Goal: Find specific page/section: Find specific page/section

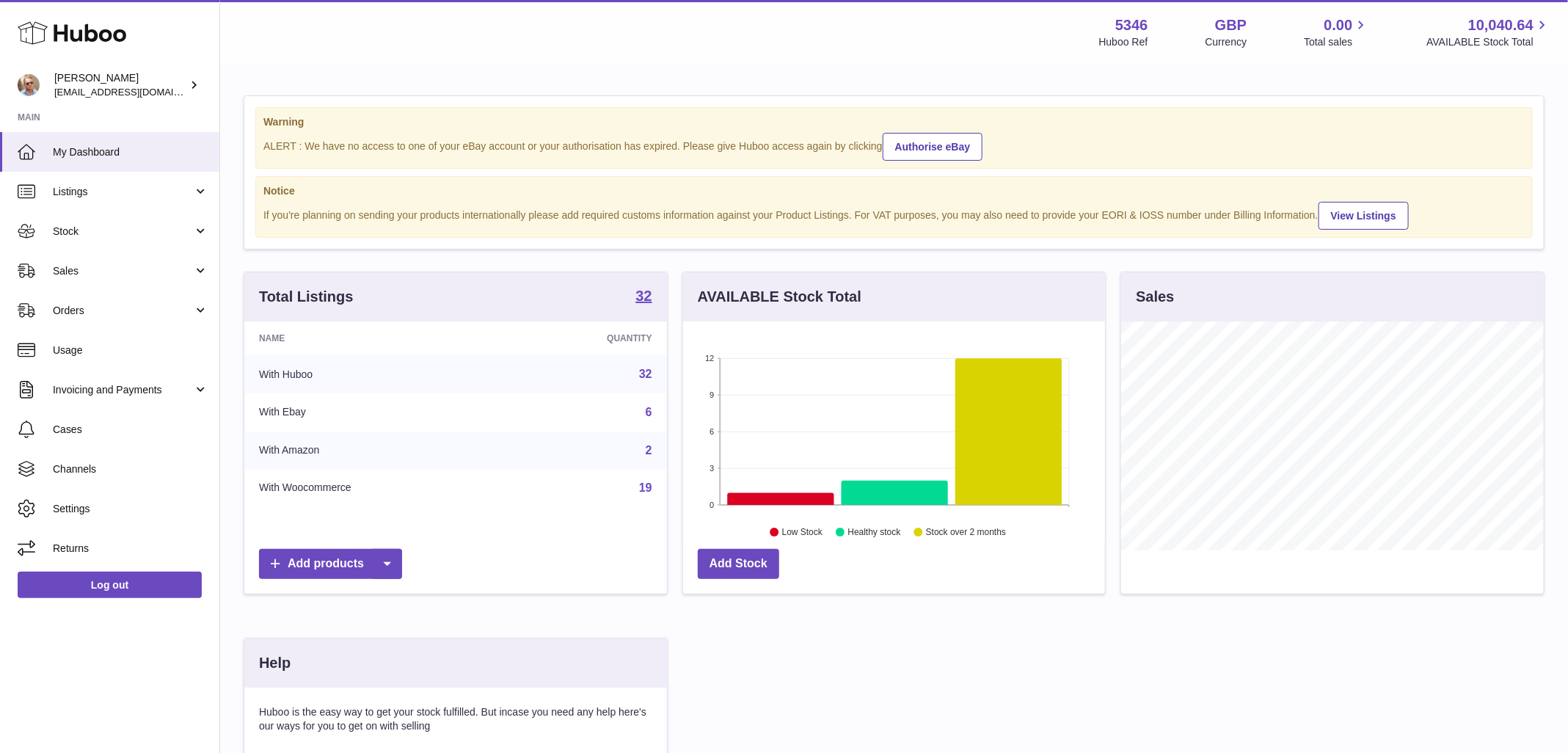
scroll to position [229, 422]
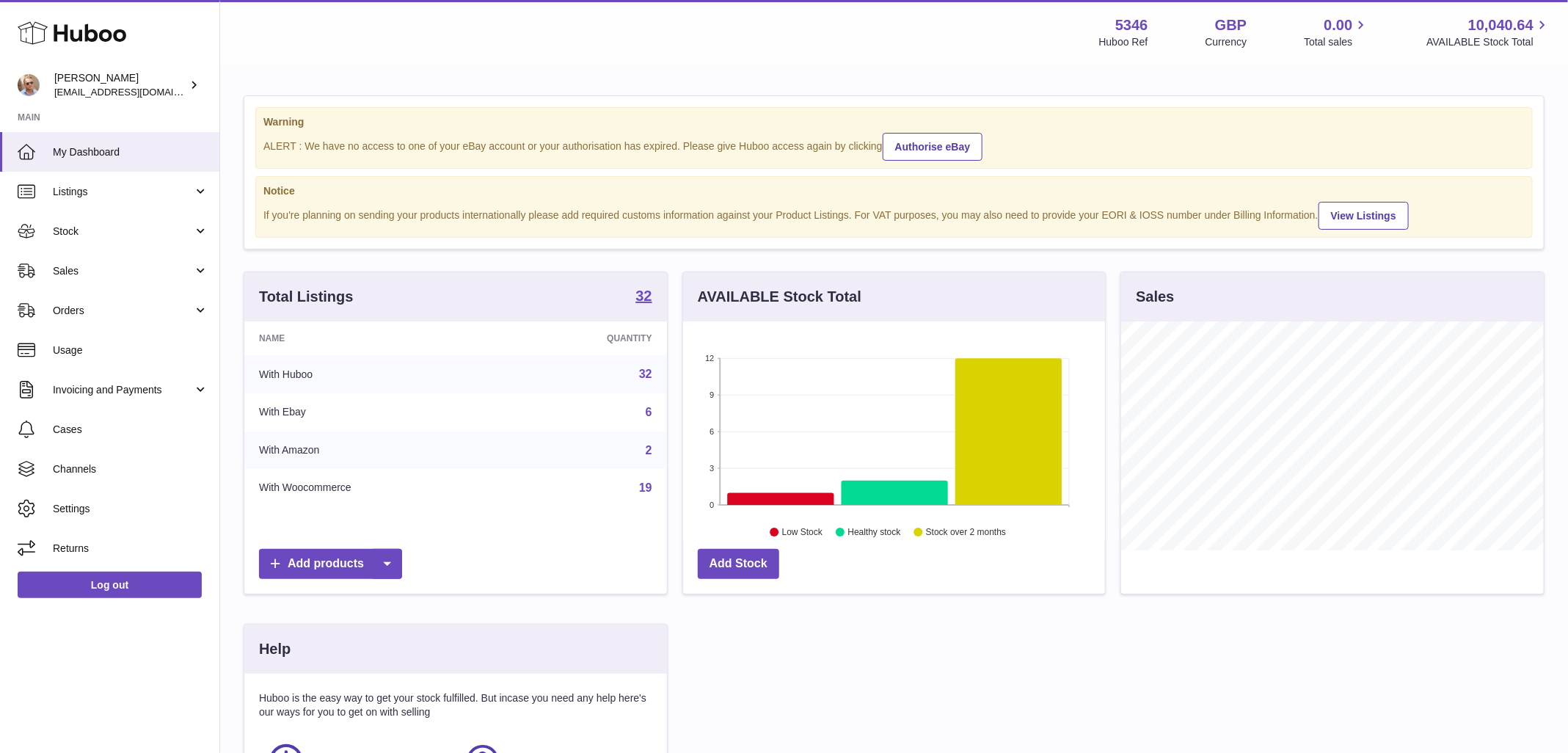
scroll to position [229, 422]
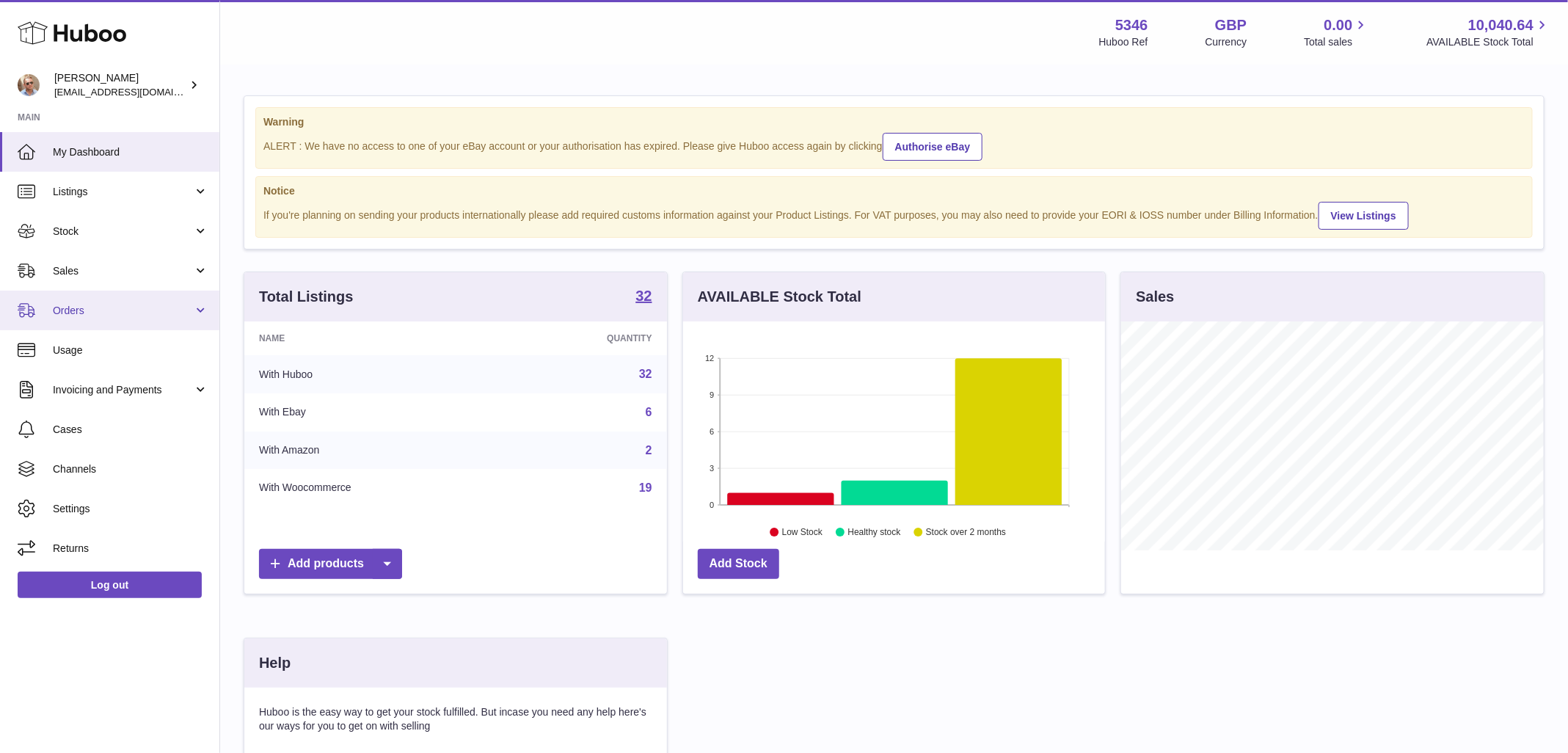
click at [93, 305] on span "Orders" at bounding box center [123, 310] width 140 height 14
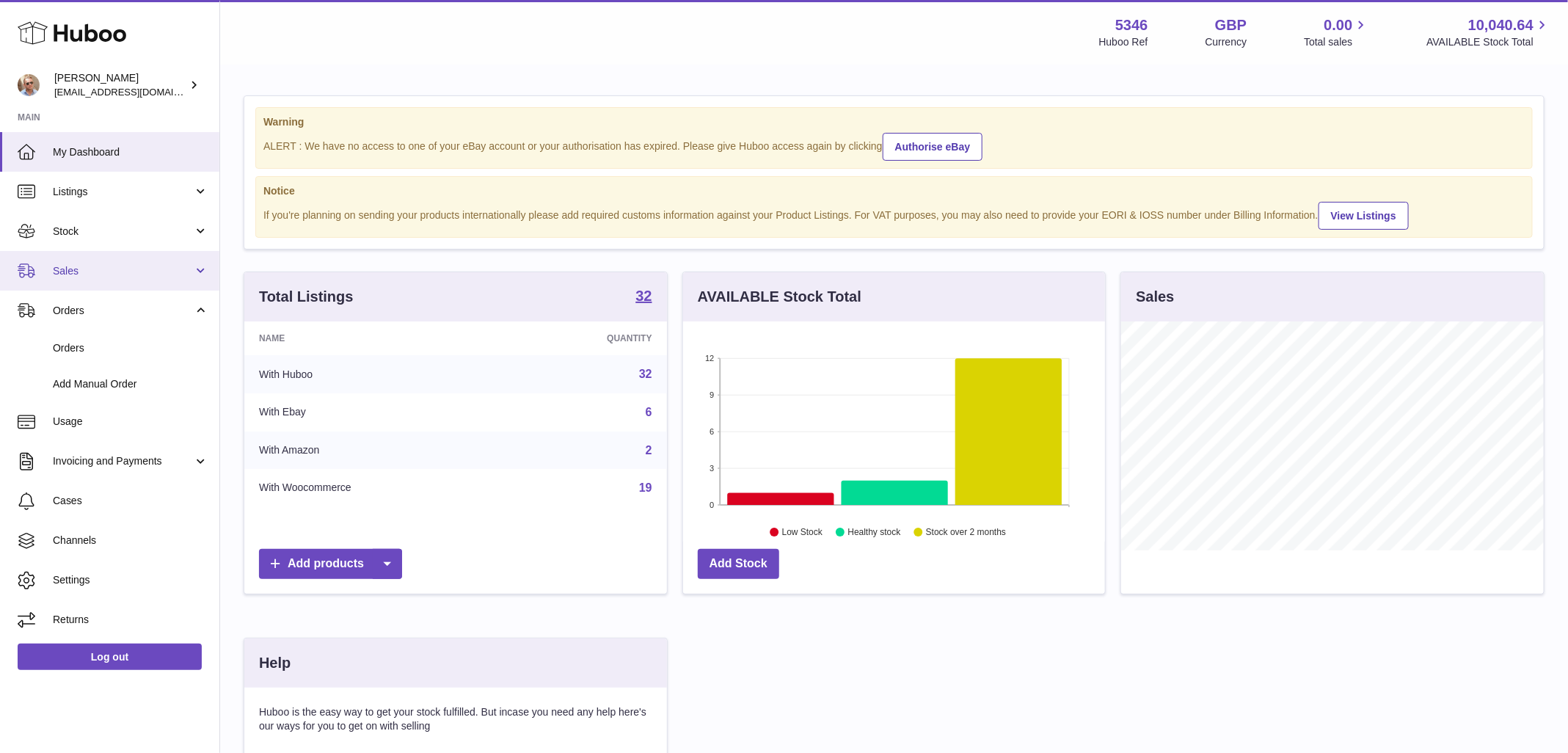
click at [86, 274] on span "Sales" at bounding box center [123, 271] width 140 height 14
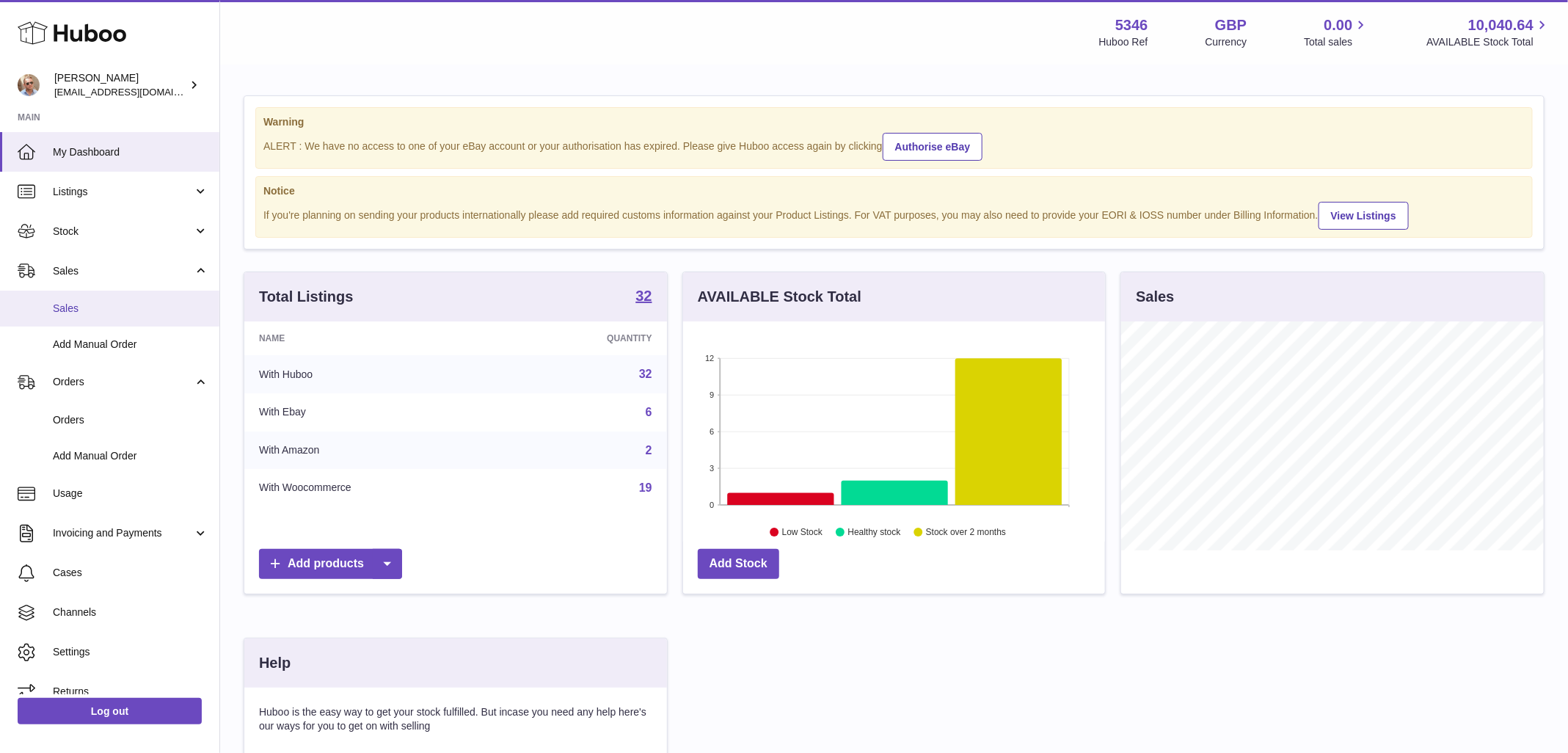
click at [94, 304] on span "Sales" at bounding box center [131, 309] width 156 height 14
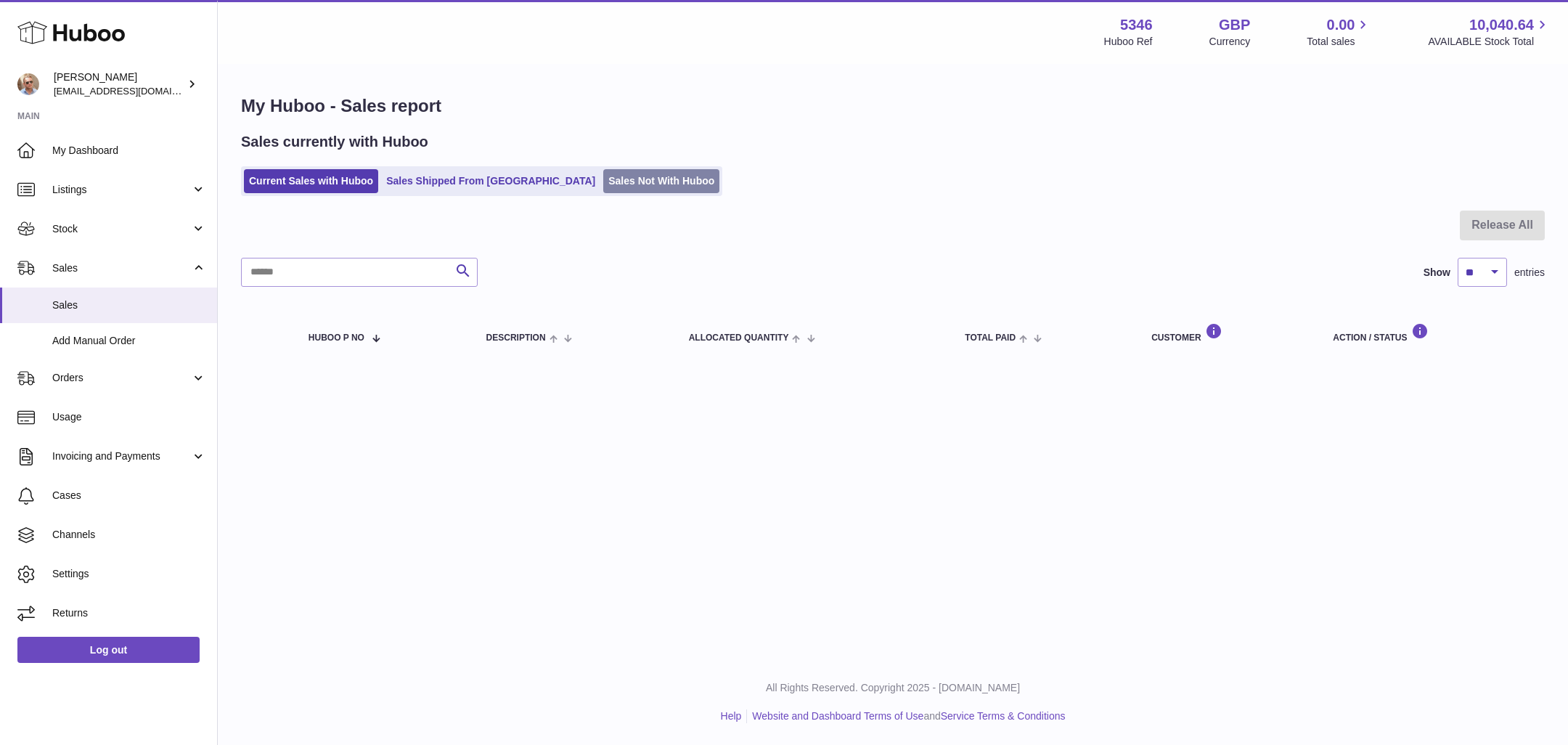
click at [603, 187] on link "Sales Not With Huboo" at bounding box center [661, 181] width 116 height 24
